Goal: Task Accomplishment & Management: Manage account settings

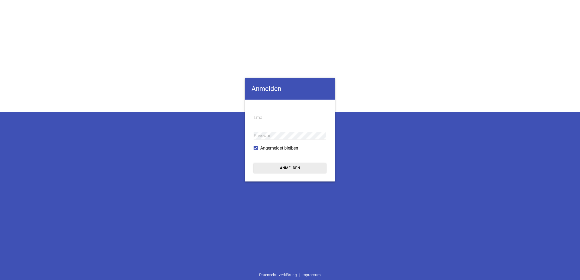
type input "[EMAIL_ADDRESS][DOMAIN_NAME]"
click at [282, 168] on button "Anmelden" at bounding box center [290, 168] width 73 height 10
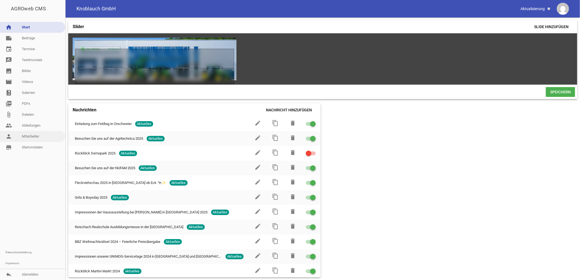
click at [30, 133] on link "person Mitarbeiter" at bounding box center [32, 136] width 65 height 11
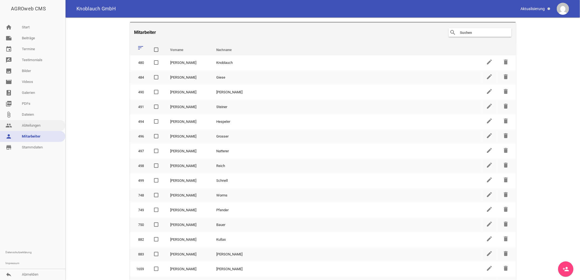
click at [30, 124] on link "people Abteilungen" at bounding box center [32, 125] width 65 height 11
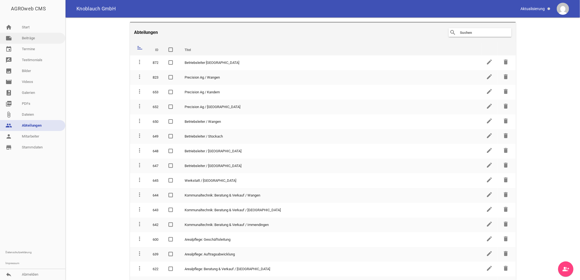
click at [32, 39] on link "note Beiträge" at bounding box center [32, 38] width 65 height 11
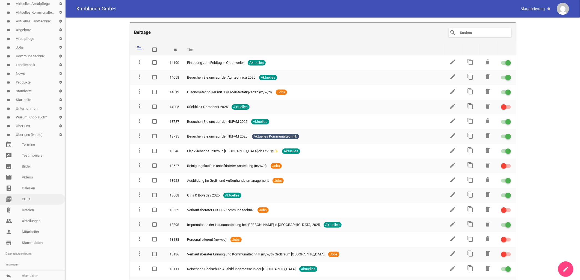
scroll to position [54, 0]
click at [32, 219] on link "people Abteilungen" at bounding box center [32, 220] width 65 height 11
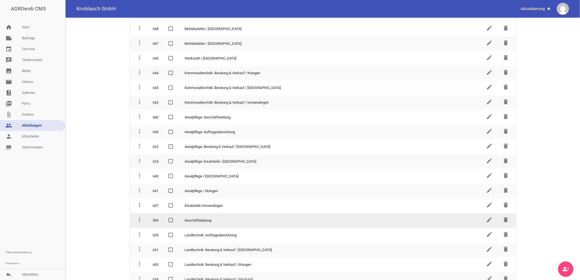
scroll to position [121, 0]
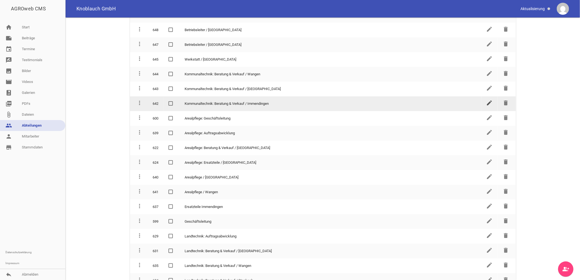
click at [487, 100] on icon "edit" at bounding box center [490, 103] width 7 height 7
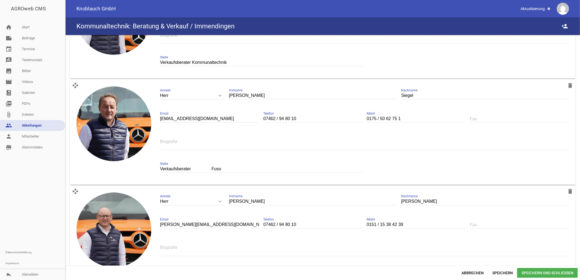
scroll to position [545, 0]
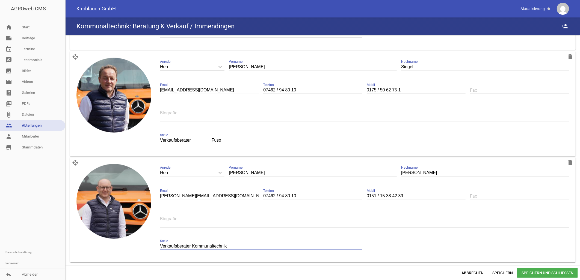
drag, startPoint x: 246, startPoint y: 245, endPoint x: 136, endPoint y: 241, distance: 110.8
click at [136, 241] on div "open_with delete image Herr keyboard_arrow_down Anrede Herr [PERSON_NAME] [PERS…" at bounding box center [323, 210] width 506 height 105
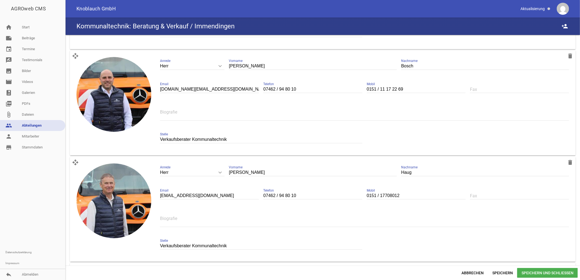
scroll to position [0, 0]
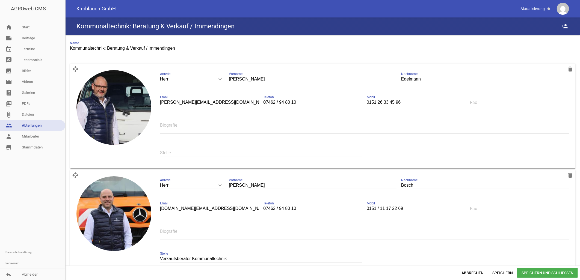
click at [176, 152] on input "text" at bounding box center [261, 152] width 202 height 7
paste input "Verkaufsberater Kommunaltechnik"
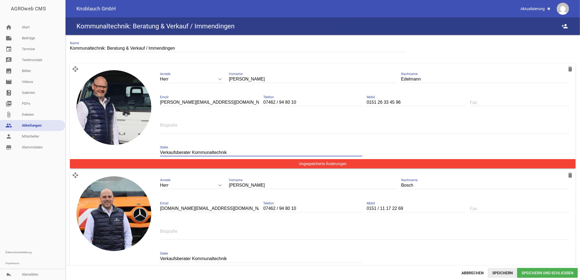
type input "Verkaufsberater Kommunaltechnik"
click at [501, 275] on span "Speichern" at bounding box center [502, 273] width 29 height 10
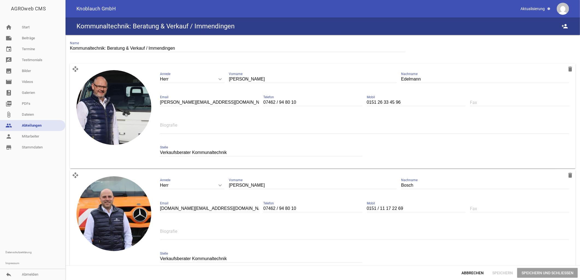
click at [535, 274] on span "Speichern und Schließen" at bounding box center [548, 273] width 61 height 10
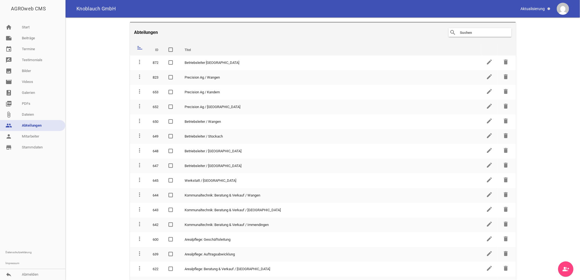
click at [569, 98] on main "Abteilungen search clear sort ID Titel delete more_vert 872 Betriebsleiter Imme…" at bounding box center [323, 148] width 515 height 263
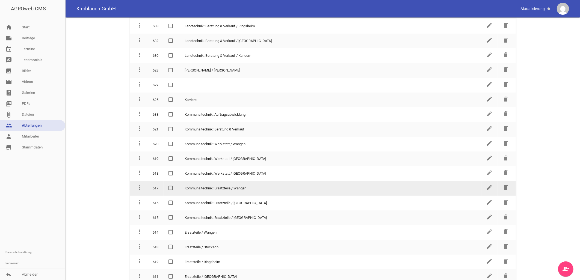
scroll to position [400, 0]
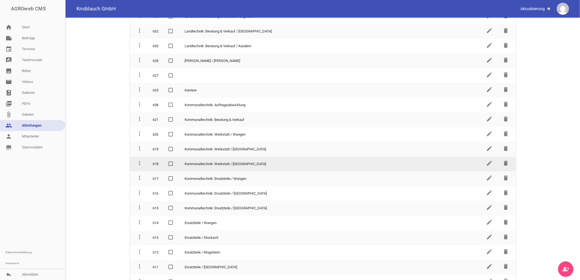
click at [255, 157] on td "Kommunaltechnik: Werkstatt / [GEOGRAPHIC_DATA]" at bounding box center [331, 164] width 302 height 15
click at [487, 160] on icon "edit" at bounding box center [490, 163] width 7 height 7
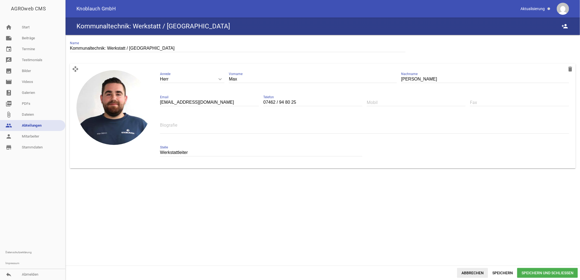
click at [469, 272] on span "Abbrechen" at bounding box center [472, 273] width 31 height 10
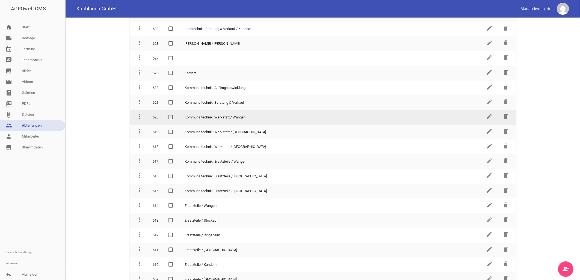
scroll to position [455, 0]
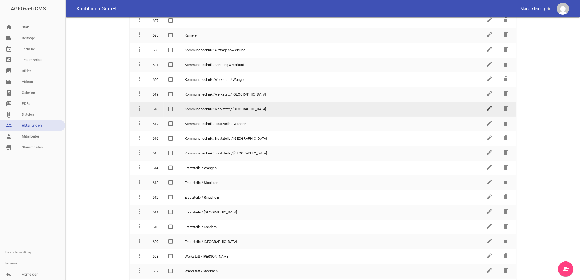
click at [487, 105] on icon "edit" at bounding box center [490, 108] width 7 height 7
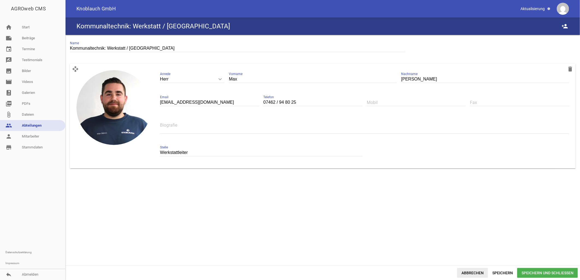
click at [475, 272] on span "Abbrechen" at bounding box center [472, 273] width 31 height 10
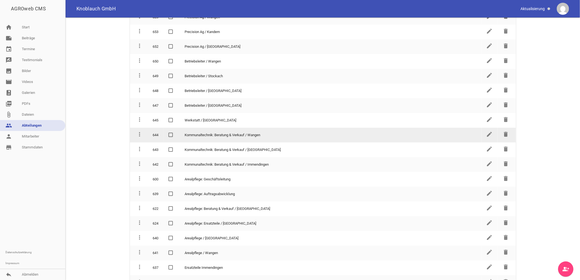
scroll to position [61, 0]
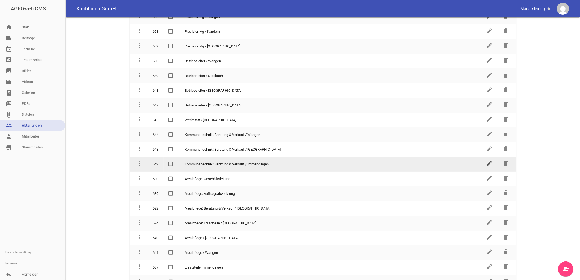
click at [487, 160] on icon "edit" at bounding box center [490, 163] width 7 height 7
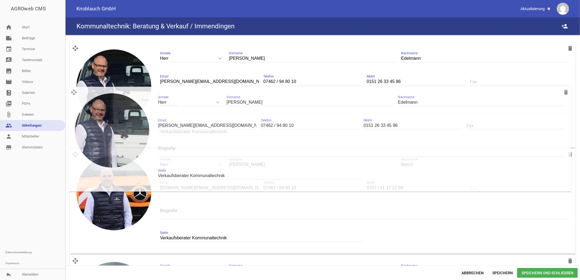
scroll to position [30, 0]
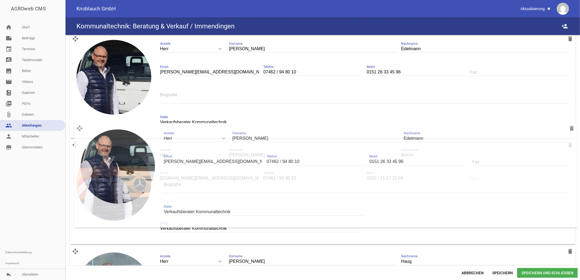
drag, startPoint x: 75, startPoint y: 68, endPoint x: 79, endPoint y: 126, distance: 58.3
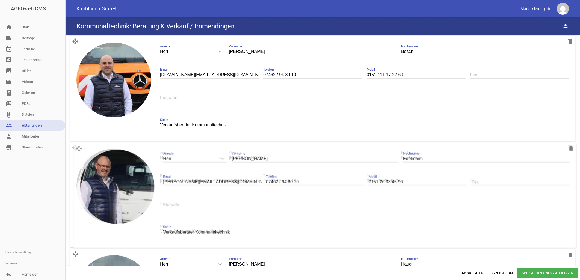
scroll to position [0, 0]
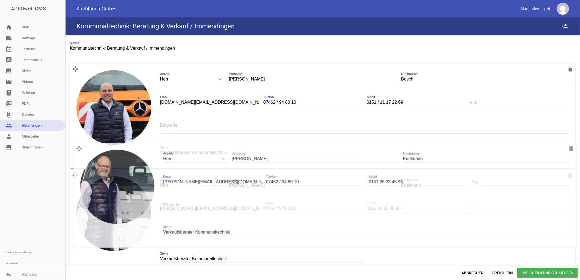
drag, startPoint x: 73, startPoint y: 40, endPoint x: 77, endPoint y: 148, distance: 108.8
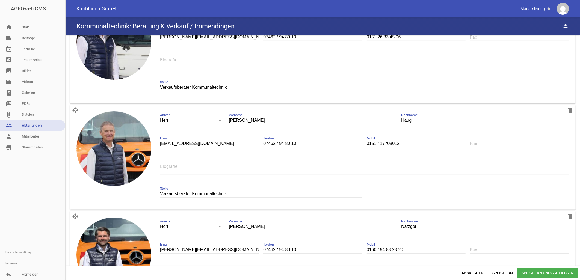
scroll to position [182, 0]
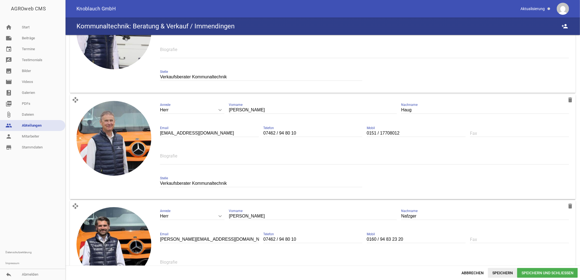
click at [509, 276] on span "Speichern" at bounding box center [502, 273] width 29 height 10
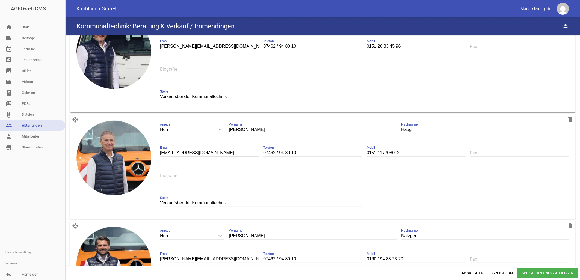
scroll to position [152, 0]
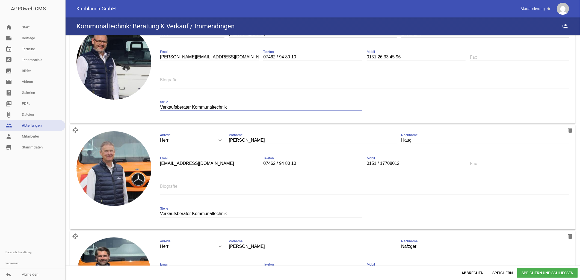
click at [245, 104] on input "Verkaufsberater Kommunaltechnik" at bounding box center [261, 107] width 202 height 7
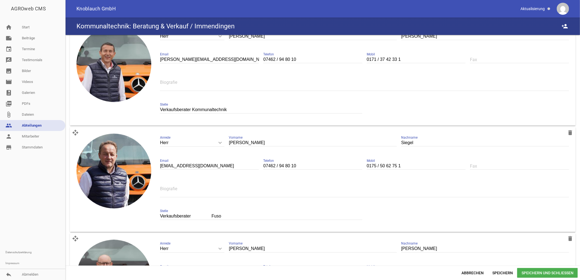
scroll to position [545, 0]
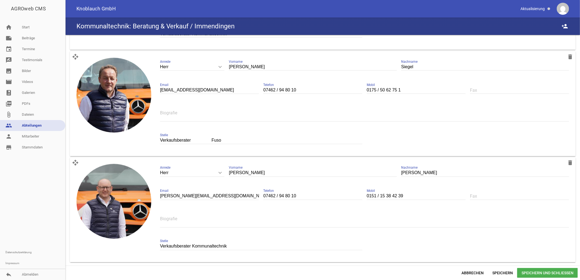
type input "Verkaufsberater Kommunaltechnik & FUSO"
click at [211, 138] on input "Verkaufsberater Fuso" at bounding box center [261, 140] width 202 height 7
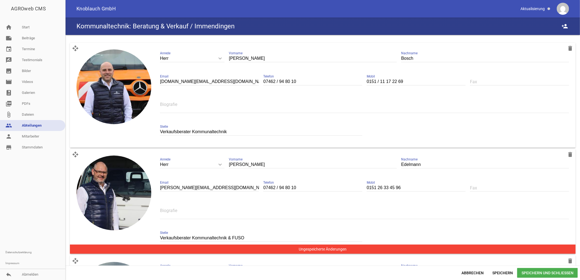
scroll to position [30, 0]
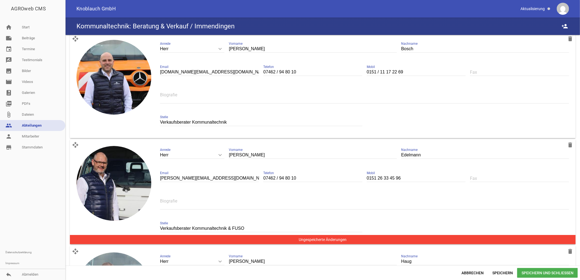
type input "Verkaufsberater Fuso"
drag, startPoint x: 256, startPoint y: 230, endPoint x: 228, endPoint y: 230, distance: 27.3
click at [228, 230] on input "Verkaufsberater Kommunaltechnik & FUSO" at bounding box center [261, 228] width 202 height 7
type input "Verkaufsberater Kommunaltechnik und Fuso"
click at [505, 274] on span "Speichern" at bounding box center [502, 273] width 29 height 10
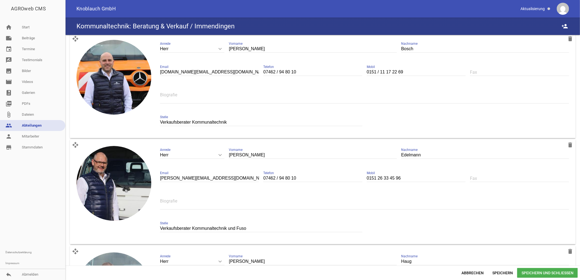
click at [537, 274] on span "Speichern und Schließen" at bounding box center [548, 273] width 61 height 10
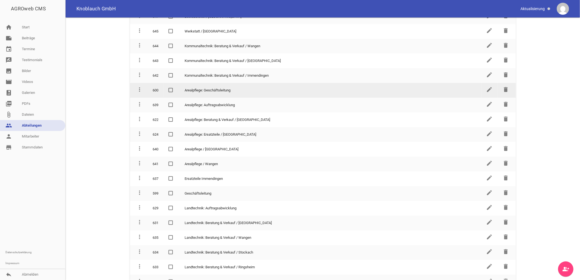
scroll to position [152, 0]
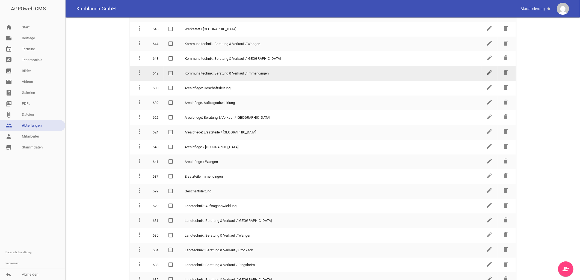
click at [490, 69] on icon "edit" at bounding box center [490, 72] width 7 height 7
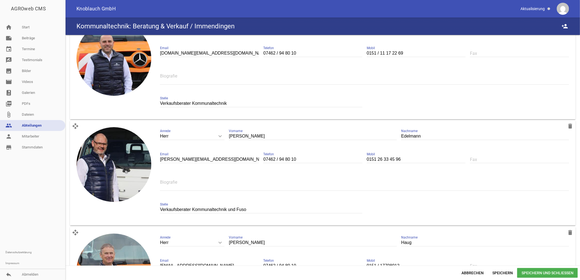
scroll to position [61, 0]
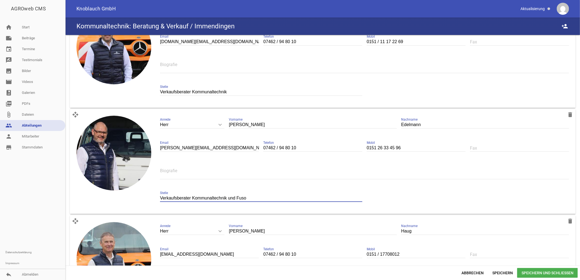
drag, startPoint x: 236, startPoint y: 196, endPoint x: 191, endPoint y: 198, distance: 45.7
click at [191, 198] on input "Verkaufsberater Kommunaltechnik und Fuso" at bounding box center [261, 198] width 202 height 7
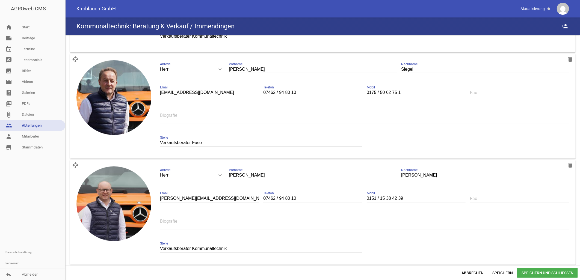
scroll to position [545, 0]
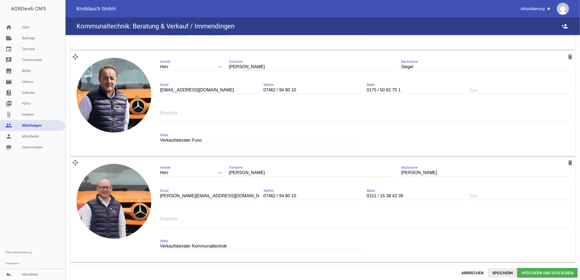
type input "Verkaufsberater Fuso"
click at [504, 272] on span "Speichern" at bounding box center [502, 273] width 29 height 10
click at [540, 272] on span "Speichern und Schließen" at bounding box center [548, 273] width 61 height 10
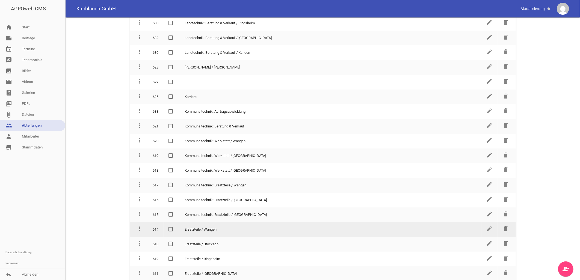
scroll to position [395, 0]
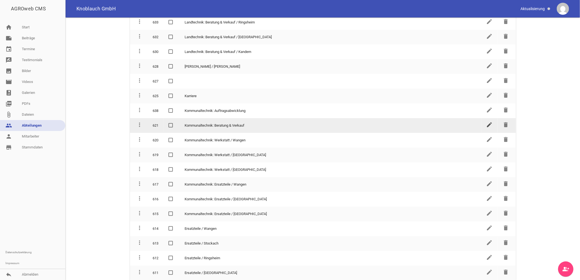
click at [487, 122] on icon "edit" at bounding box center [490, 125] width 7 height 7
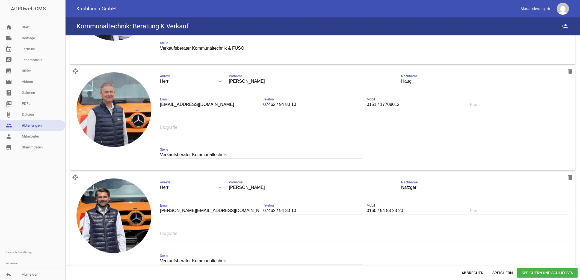
scroll to position [150, 0]
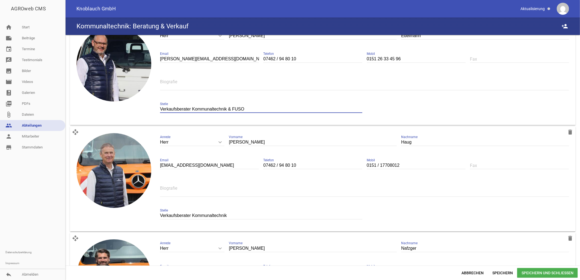
drag, startPoint x: 233, startPoint y: 107, endPoint x: 192, endPoint y: 107, distance: 41.3
click at [192, 107] on input "Verkaufsberater Kommunaltechnik & FUSO" at bounding box center [261, 109] width 202 height 7
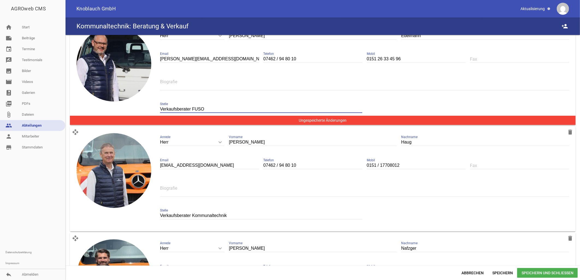
click at [211, 109] on input "Verkaufsberater FUSO" at bounding box center [261, 109] width 202 height 7
type input "Verkaufsberater Fuso"
click at [501, 272] on span "Speichern" at bounding box center [502, 273] width 29 height 10
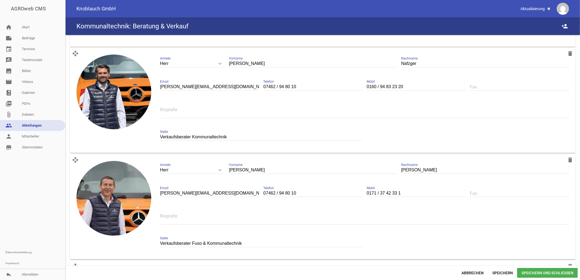
scroll to position [395, 0]
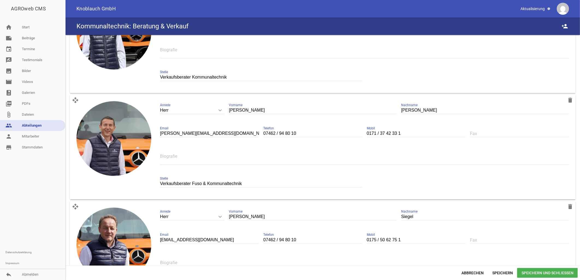
drag, startPoint x: 536, startPoint y: 274, endPoint x: 533, endPoint y: 274, distance: 2.7
click at [536, 274] on span "Speichern und Schließen" at bounding box center [548, 273] width 61 height 10
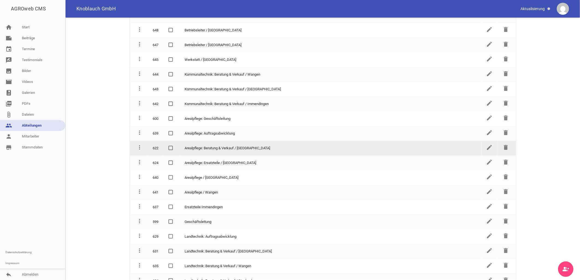
scroll to position [121, 0]
